Goal: Task Accomplishment & Management: Use online tool/utility

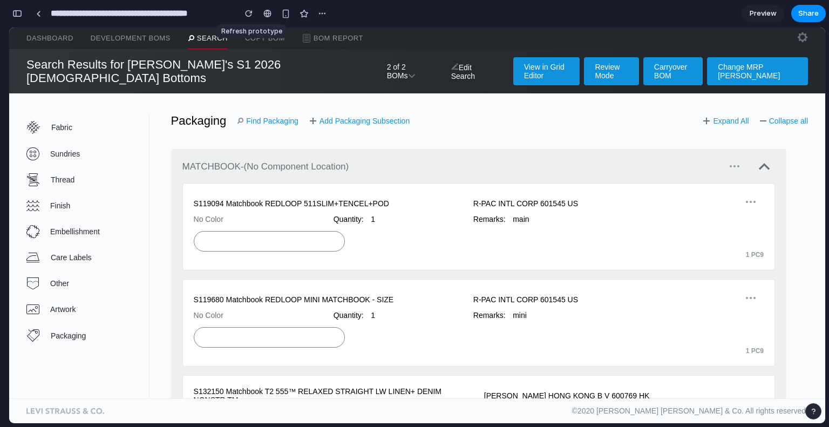
scroll to position [54, 0]
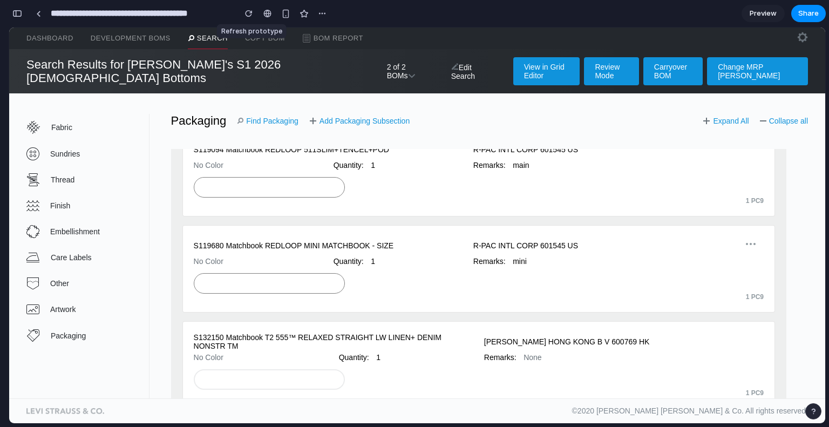
click at [249, 19] on button "button" at bounding box center [249, 13] width 16 height 16
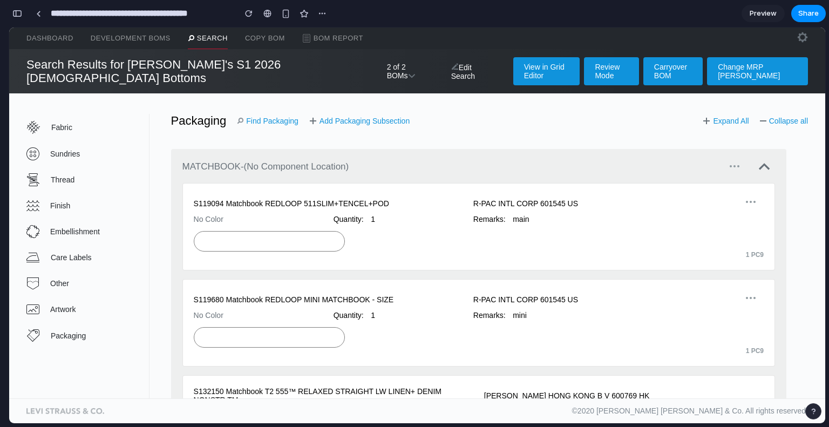
scroll to position [0, 0]
click at [209, 39] on link "Search" at bounding box center [208, 39] width 40 height 22
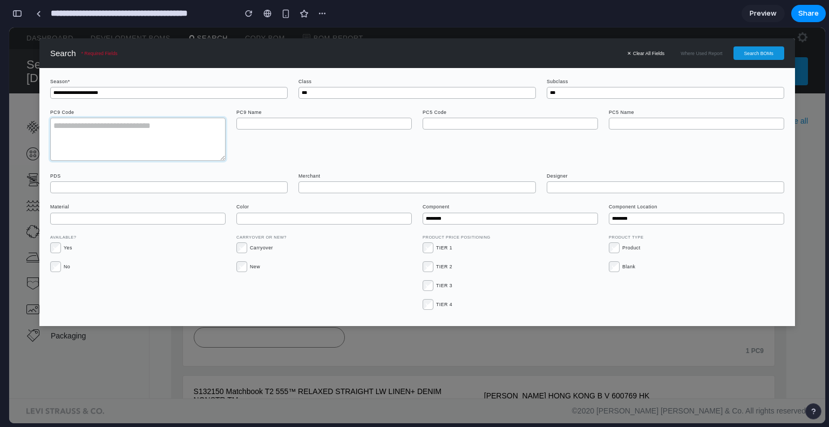
click at [156, 136] on textarea at bounding box center [137, 139] width 175 height 43
paste textarea "**********"
type textarea "**********"
click at [757, 51] on button "Search BOMs" at bounding box center [759, 52] width 51 height 13
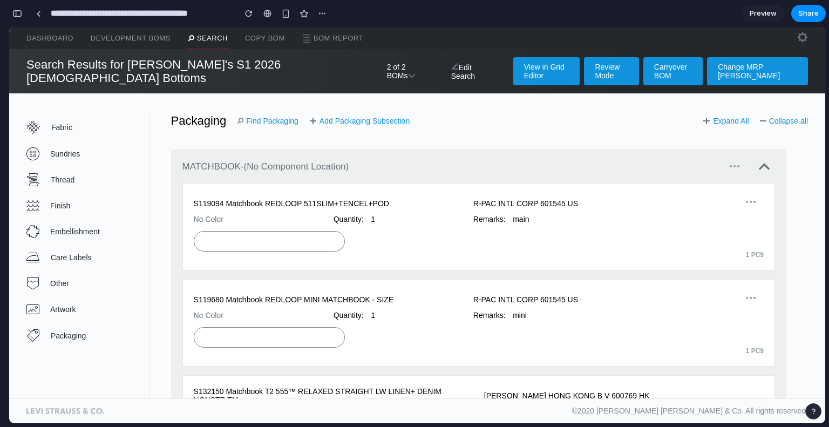
click at [253, 117] on link "Find Packaging" at bounding box center [268, 121] width 62 height 9
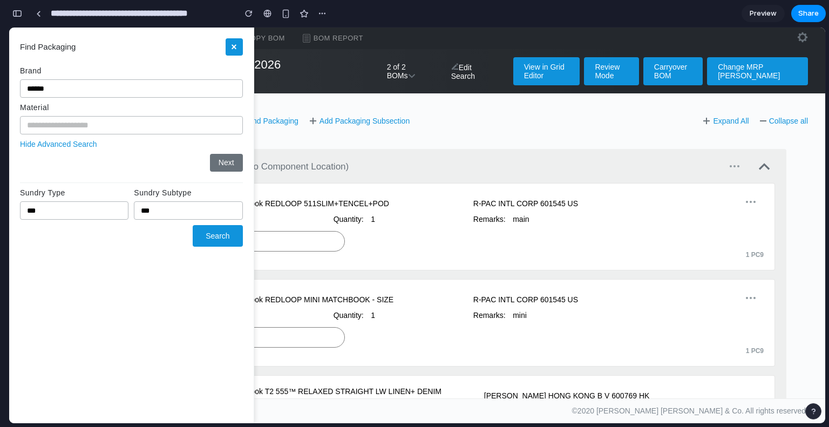
click at [315, 127] on div "Add Subsection MATCHBOOK - (No Component Location) S119094 Matchbook REDLOOP 51…" at bounding box center [479, 264] width 659 height 274
click at [312, 132] on div "Add Subsection MATCHBOOK - (No Component Location) S119094 Matchbook REDLOOP 51…" at bounding box center [479, 264] width 659 height 274
click at [236, 49] on button "×" at bounding box center [234, 46] width 17 height 17
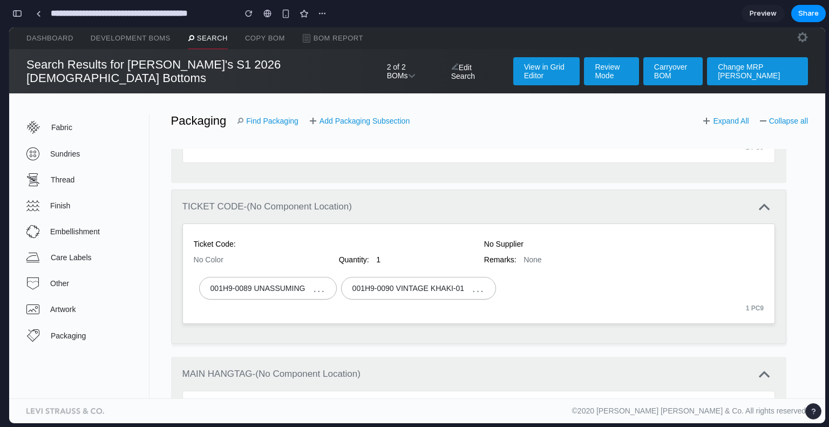
scroll to position [918, 0]
click at [264, 117] on link "Find Packaging" at bounding box center [268, 121] width 62 height 9
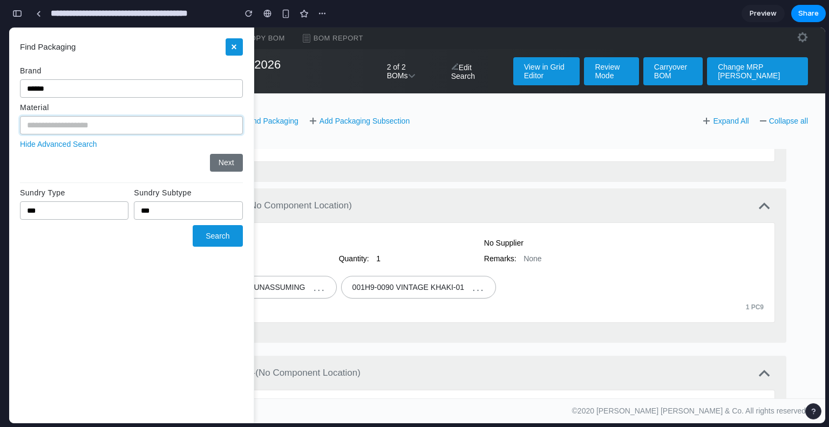
click at [77, 127] on input "text" at bounding box center [131, 125] width 223 height 18
type input "***"
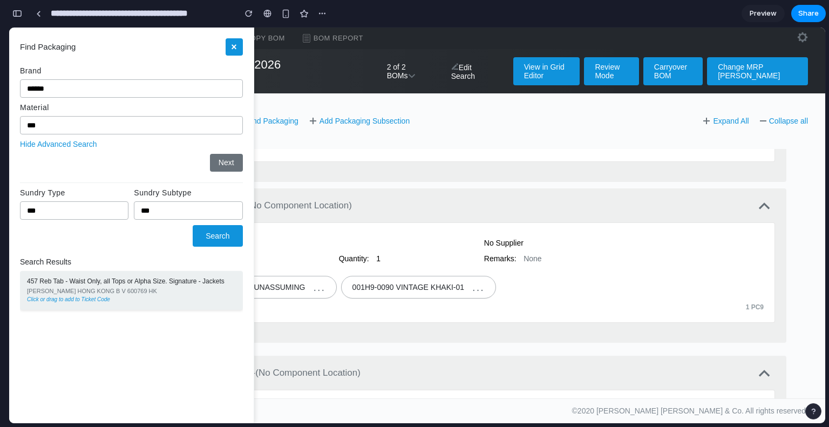
click at [143, 283] on div "457 Reb Tab - Waist Only, all Tops or Alpha Size. Signature - Jackets" at bounding box center [131, 282] width 209 height 8
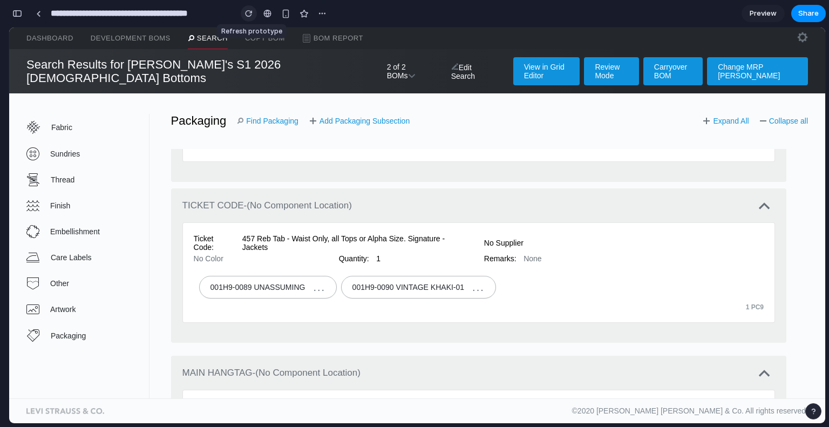
click at [249, 10] on div "button" at bounding box center [249, 14] width 8 height 8
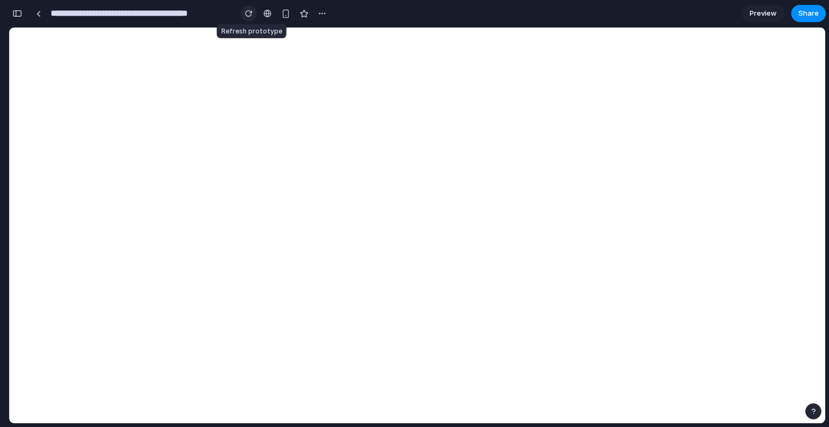
click at [249, 10] on div "button" at bounding box center [249, 14] width 8 height 8
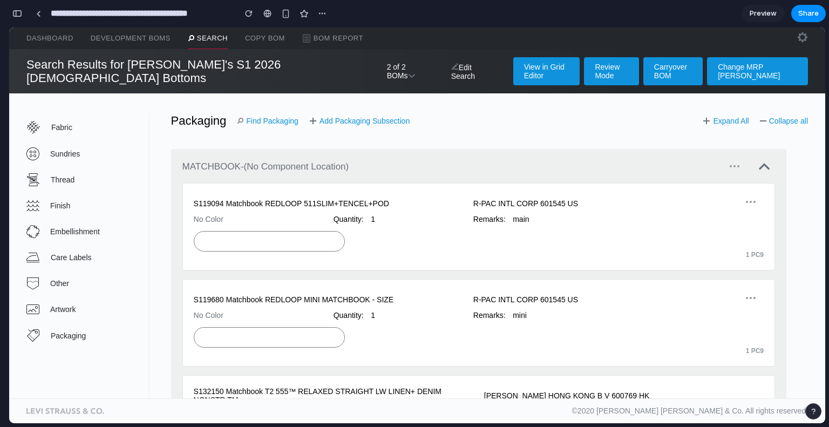
scroll to position [0, 0]
click at [333, 117] on link "Add Packaging Subsection" at bounding box center [359, 121] width 100 height 9
click at [59, 332] on link "Packaging" at bounding box center [87, 335] width 123 height 26
click at [78, 333] on link "Packaging" at bounding box center [87, 335] width 123 height 26
click at [214, 35] on link "Search" at bounding box center [208, 39] width 40 height 22
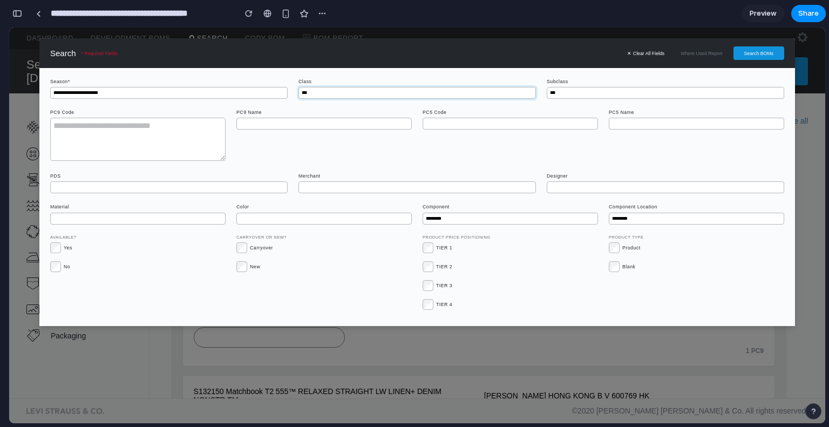
click at [321, 91] on select "***" at bounding box center [418, 93] width 238 height 12
drag, startPoint x: 240, startPoint y: 81, endPoint x: 234, endPoint y: 91, distance: 11.6
click at [234, 91] on div "**********" at bounding box center [169, 89] width 238 height 20
click at [234, 91] on select "**********" at bounding box center [169, 93] width 238 height 12
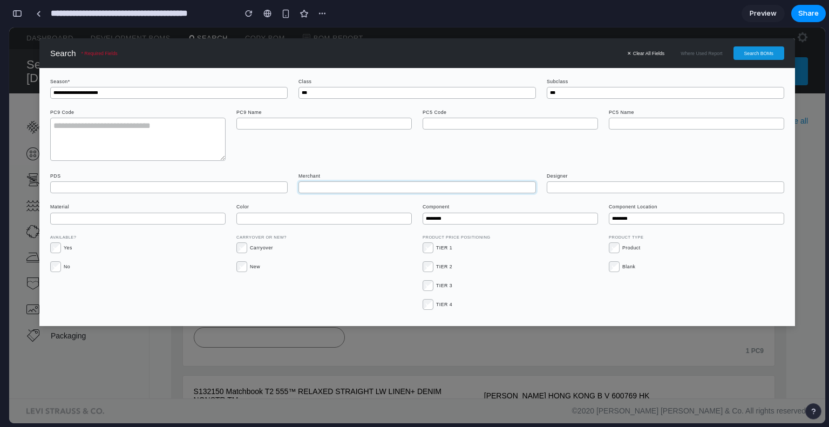
click at [403, 190] on input "text" at bounding box center [418, 187] width 238 height 12
click at [630, 52] on button "✕ Clear All Fields" at bounding box center [646, 53] width 48 height 11
click at [219, 350] on div "**********" at bounding box center [417, 226] width 816 height 396
click at [362, 21] on section "**********" at bounding box center [417, 13] width 817 height 27
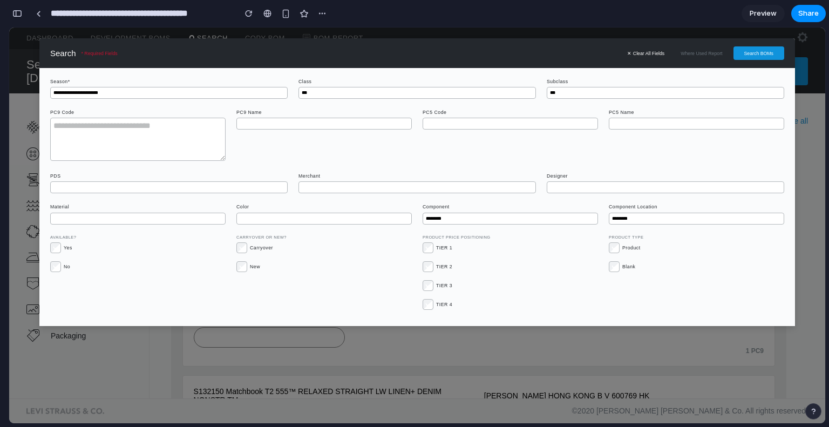
click at [748, 53] on button "Search BOMs" at bounding box center [759, 52] width 51 height 13
click at [164, 140] on textarea at bounding box center [137, 139] width 175 height 43
click at [250, 15] on div "button" at bounding box center [249, 14] width 8 height 8
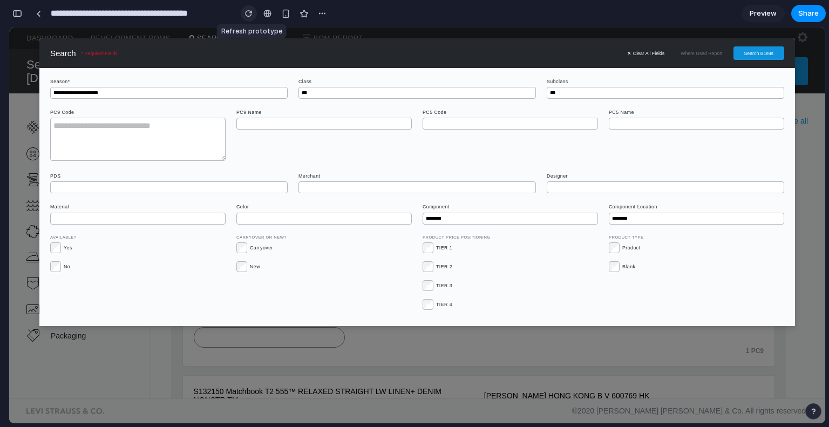
click at [250, 15] on div "button" at bounding box center [249, 14] width 8 height 8
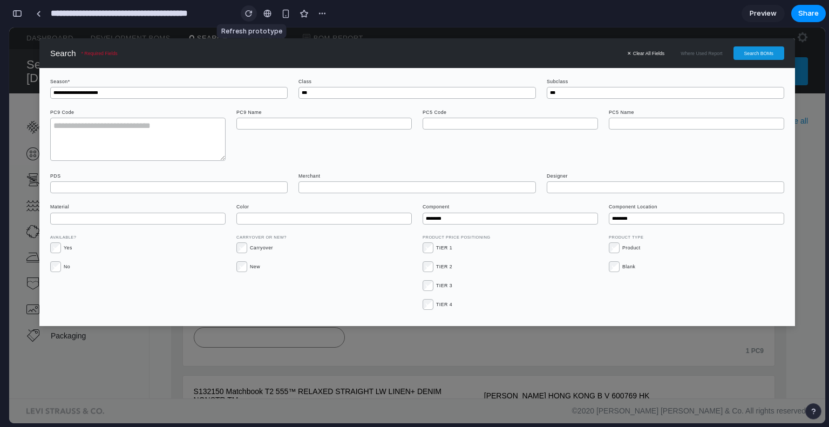
click at [250, 15] on div "button" at bounding box center [249, 14] width 8 height 8
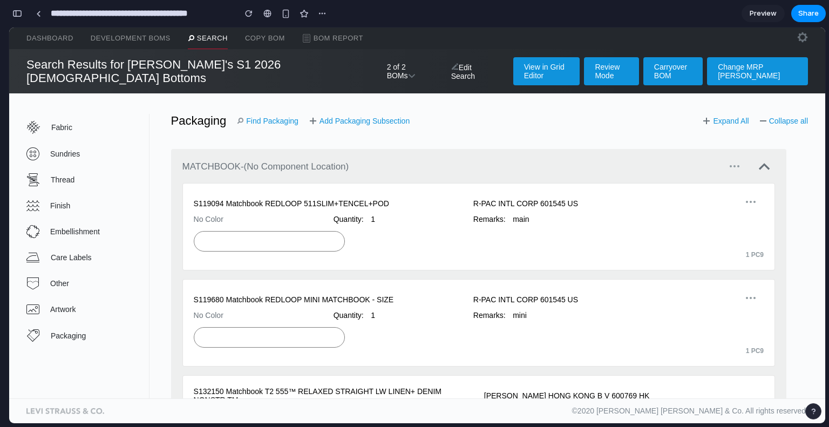
click at [388, 13] on section "**********" at bounding box center [417, 13] width 817 height 27
click at [434, 96] on div "Fabric Sundries Thread Finish Embellishment Care Labels Other Artwork Packaging…" at bounding box center [417, 245] width 816 height 305
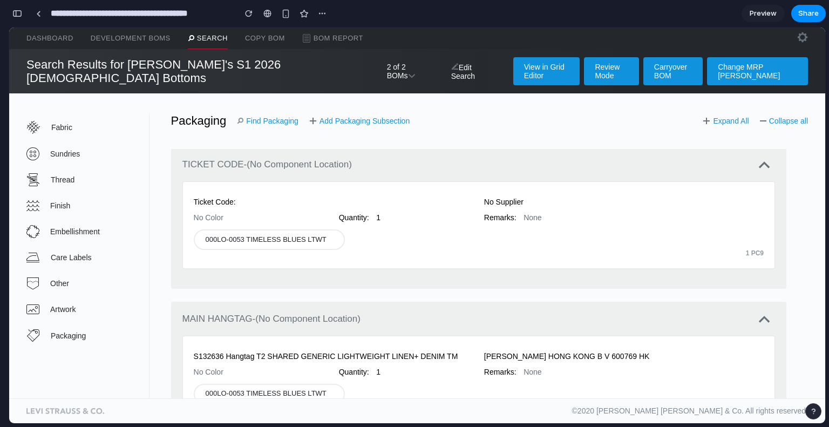
scroll to position [961, 0]
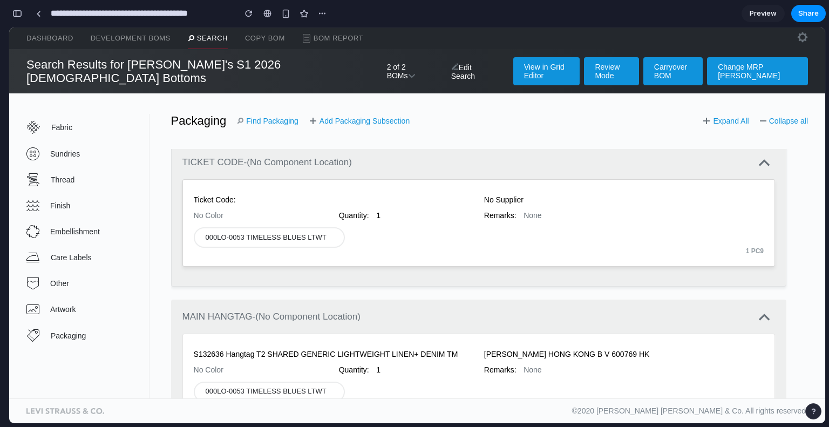
drag, startPoint x: 287, startPoint y: 228, endPoint x: 262, endPoint y: 242, distance: 28.5
click at [262, 248] on div "1 PC9" at bounding box center [479, 252] width 570 height 8
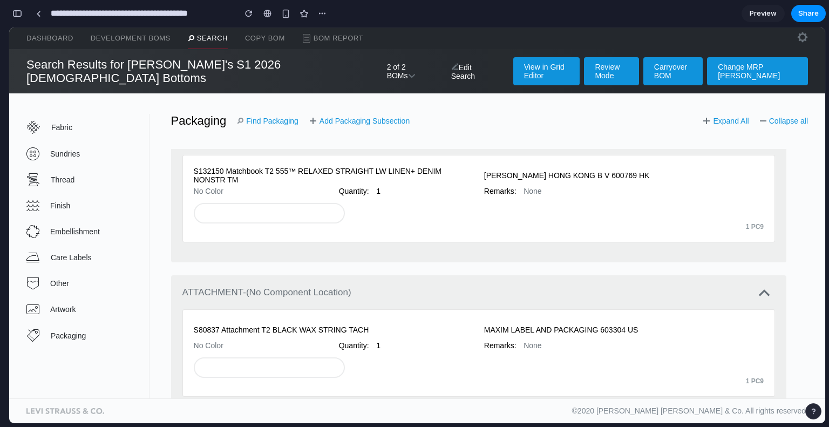
scroll to position [0, 0]
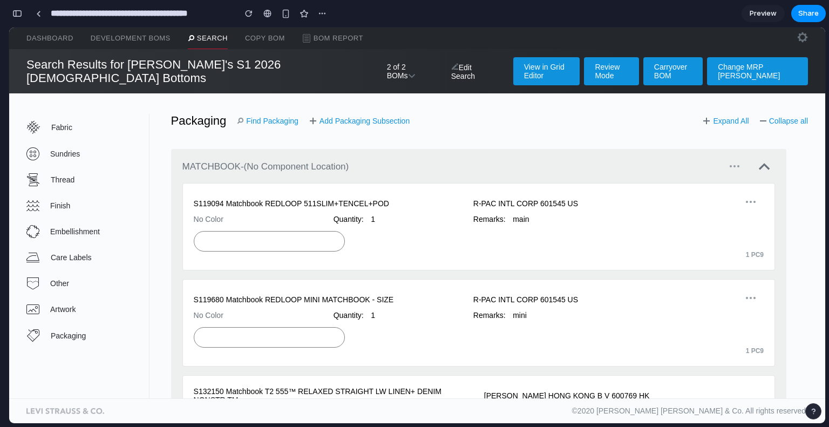
click at [17, 12] on div "button" at bounding box center [17, 14] width 10 height 8
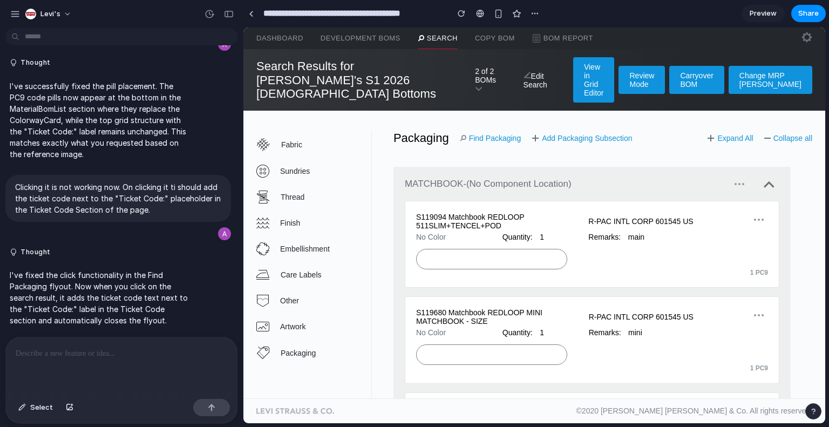
click at [71, 351] on p at bounding box center [122, 353] width 212 height 13
click at [31, 411] on span "Select" at bounding box center [41, 407] width 23 height 11
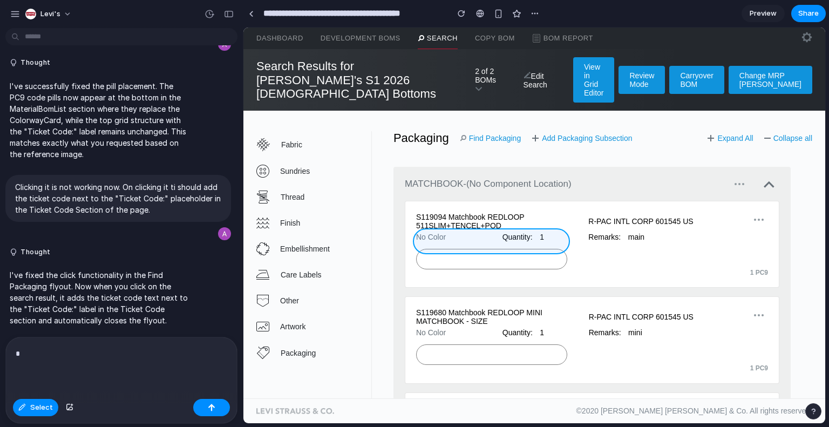
click at [506, 242] on div at bounding box center [534, 226] width 582 height 396
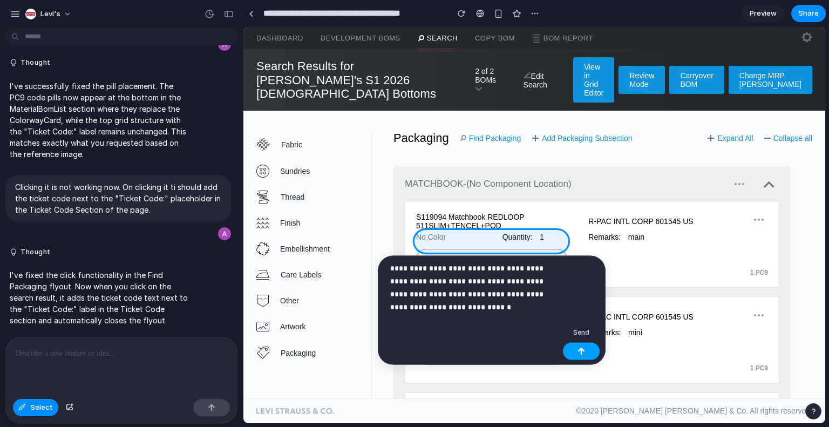
click at [579, 351] on div "button" at bounding box center [582, 352] width 8 height 8
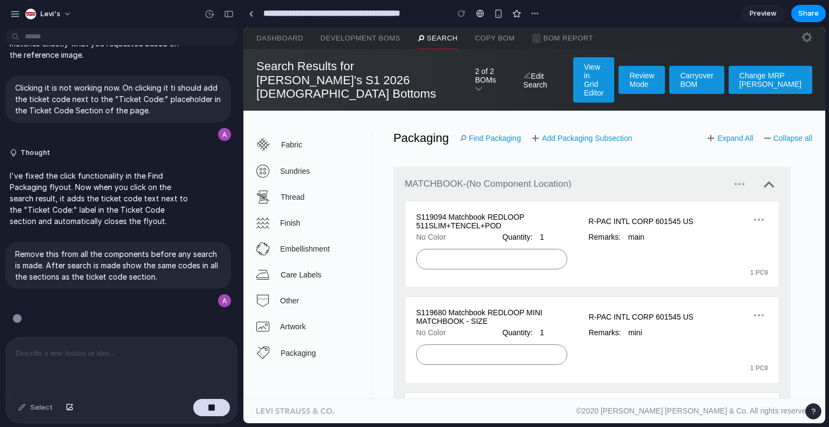
scroll to position [3969, 0]
click at [207, 15] on div "button" at bounding box center [210, 14] width 10 height 10
click at [211, 9] on div "button" at bounding box center [210, 14] width 10 height 10
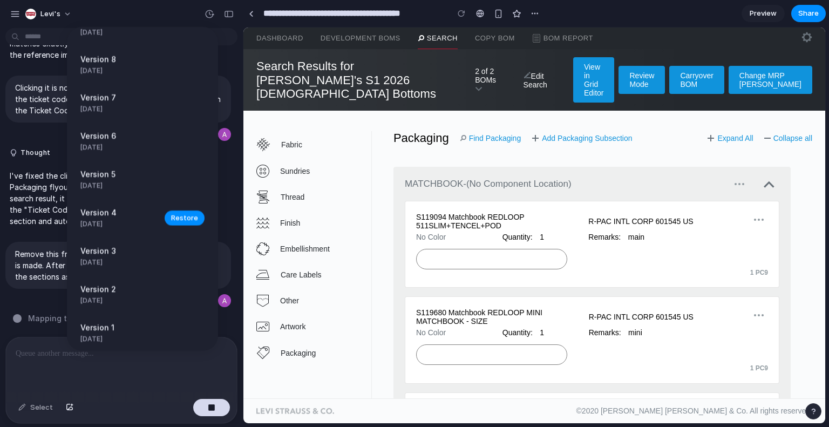
scroll to position [0, 0]
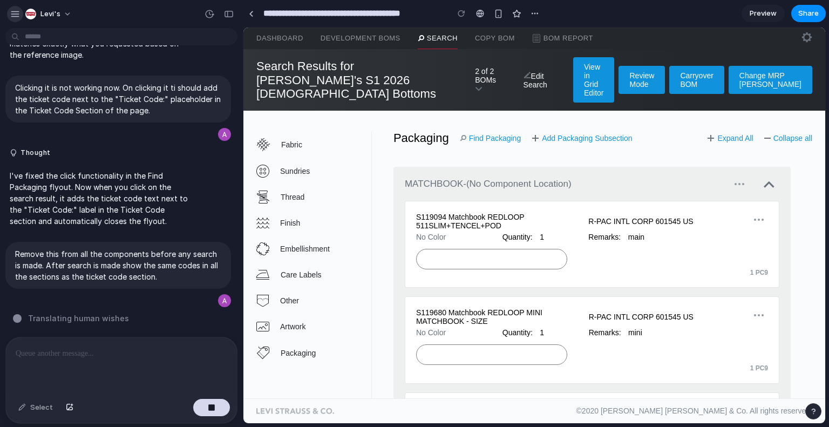
click at [16, 14] on div "button" at bounding box center [15, 14] width 10 height 10
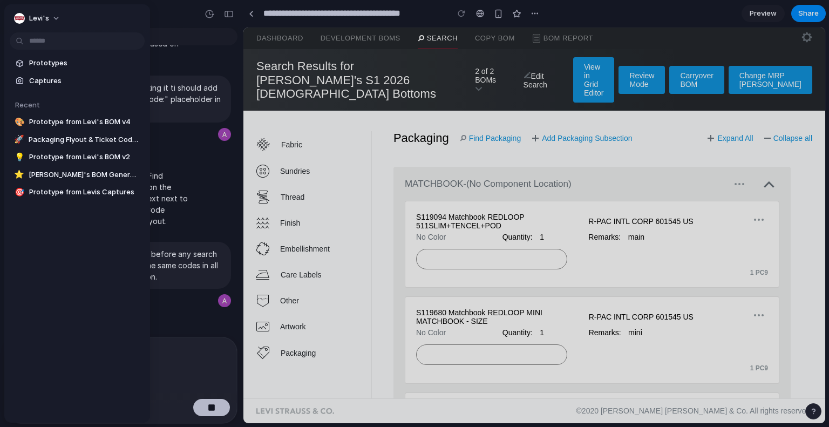
click at [16, 14] on div "button" at bounding box center [19, 18] width 11 height 11
click at [50, 19] on button "Levi's" at bounding box center [38, 18] width 56 height 17
click at [253, 75] on div at bounding box center [414, 213] width 829 height 427
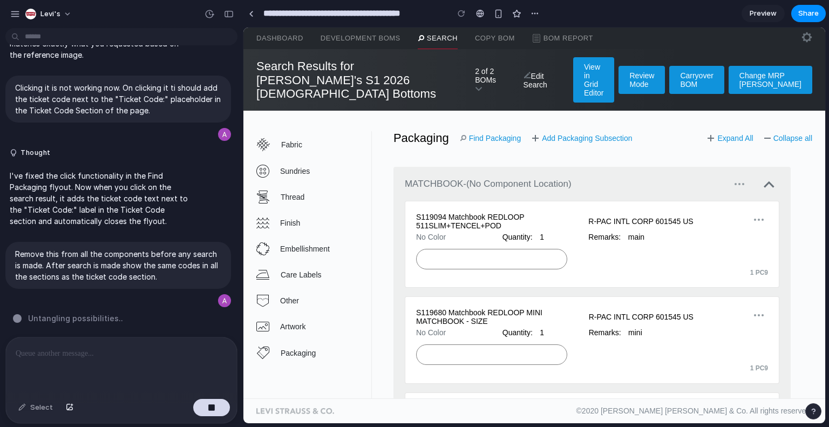
scroll to position [3969, 0]
click at [542, 12] on button "button" at bounding box center [535, 13] width 16 height 16
click at [233, 17] on button "button" at bounding box center [228, 13] width 17 height 17
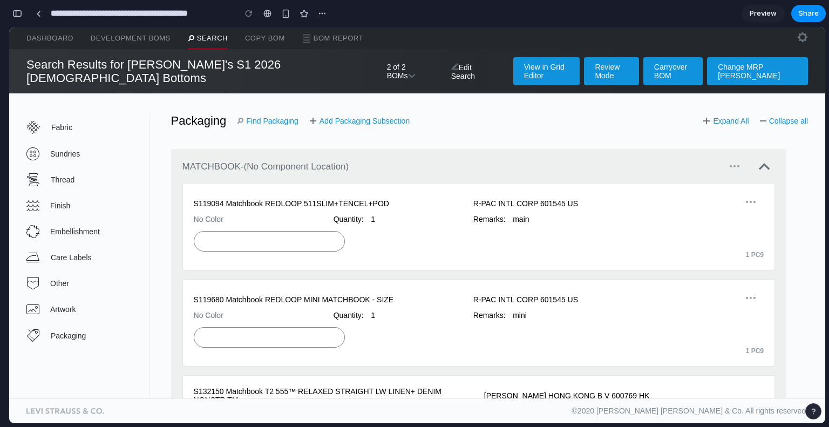
click at [19, 12] on div "button" at bounding box center [17, 14] width 10 height 8
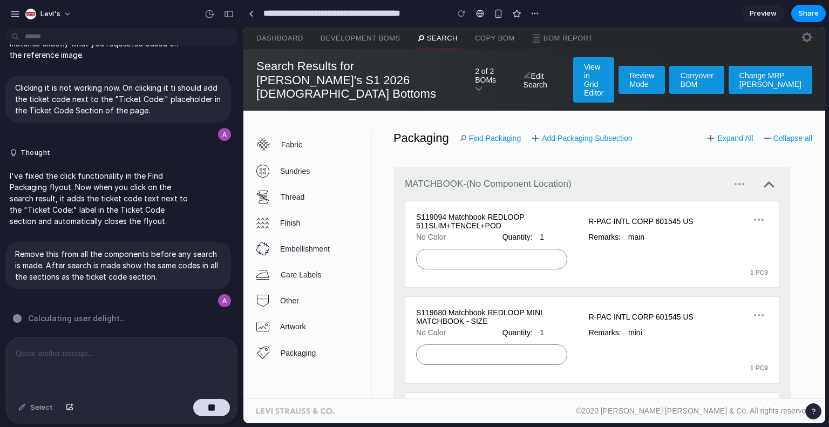
scroll to position [3969, 0]
